Goal: Task Accomplishment & Management: Manage account settings

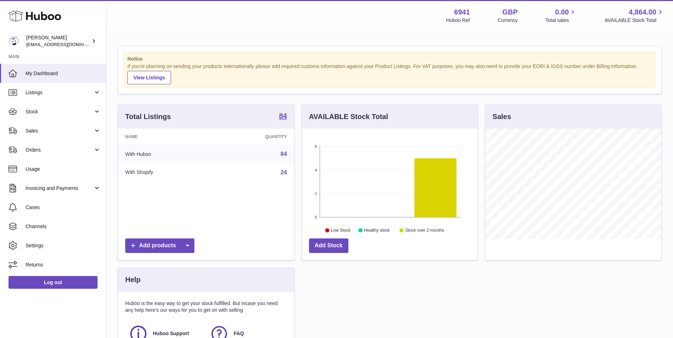
scroll to position [111, 176]
click at [57, 43] on span "[EMAIL_ADDRESS][DOMAIN_NAME]" at bounding box center [65, 45] width 78 height 6
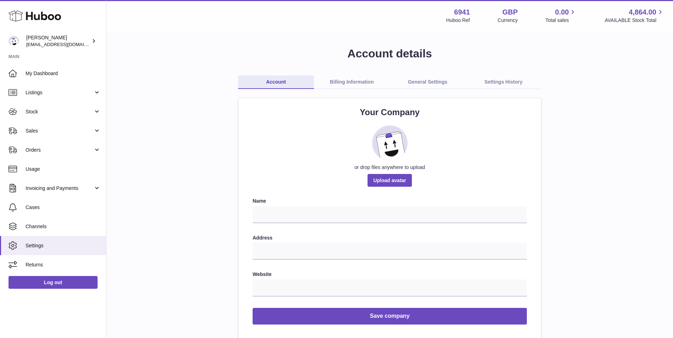
click at [355, 82] on link "Billing Information" at bounding box center [352, 82] width 76 height 13
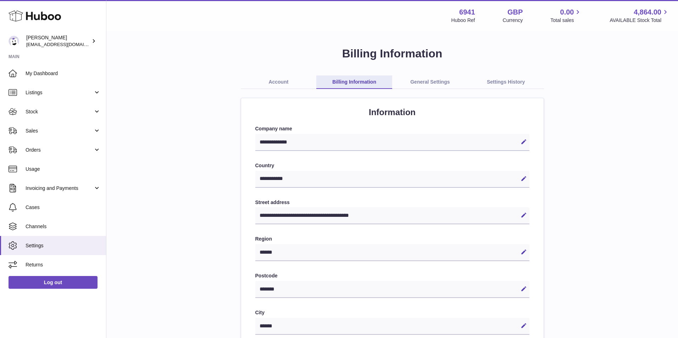
select select "**"
click at [425, 81] on link "General Settings" at bounding box center [428, 82] width 76 height 13
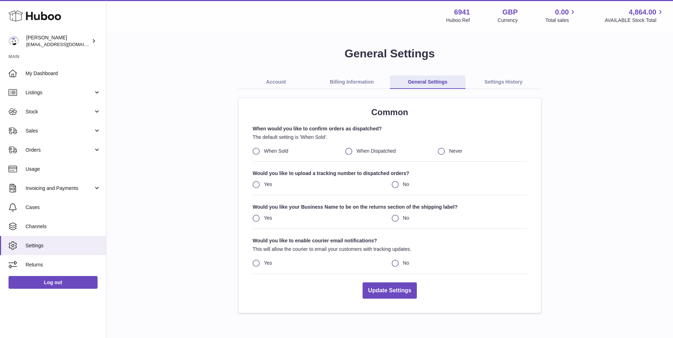
click at [269, 82] on link "Account" at bounding box center [276, 82] width 76 height 13
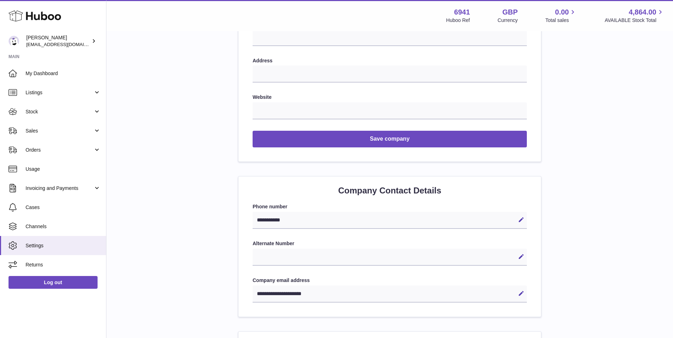
scroll to position [355, 0]
